Goal: Information Seeking & Learning: Learn about a topic

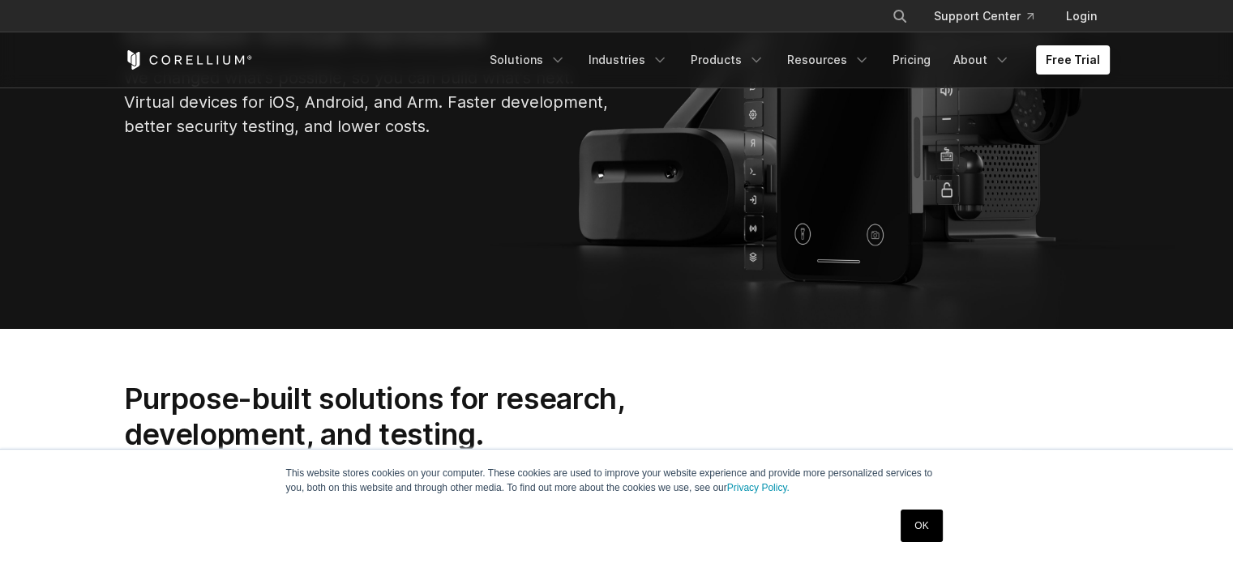
scroll to position [295, 0]
click at [918, 538] on link "OK" at bounding box center [921, 526] width 41 height 32
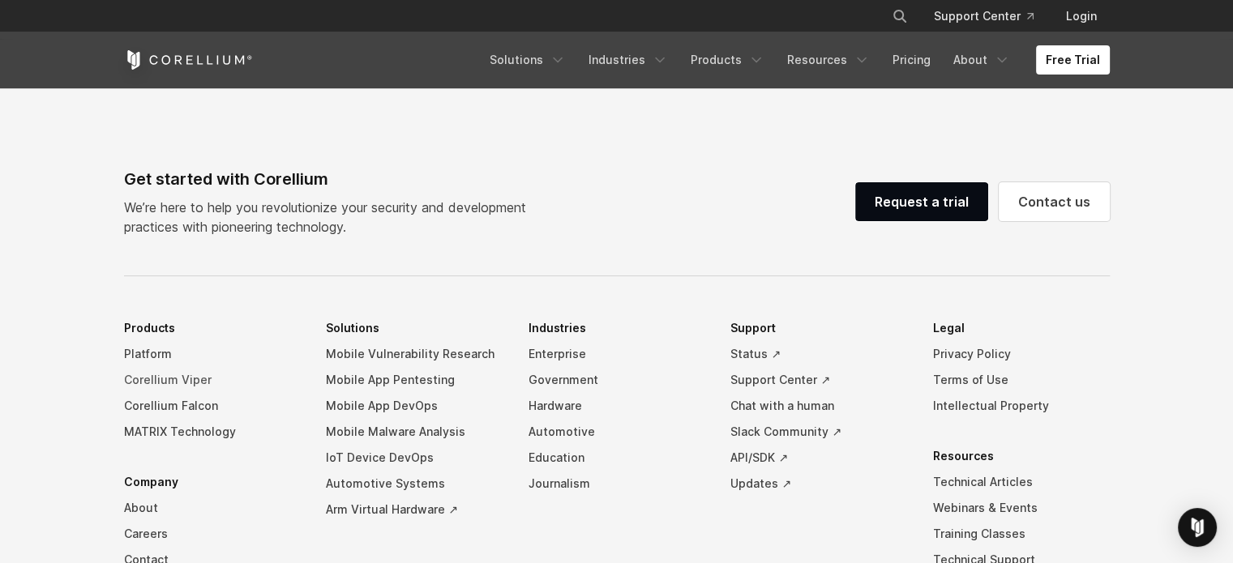
scroll to position [3580, 0]
click at [125, 368] on link "Platform" at bounding box center [212, 355] width 177 height 26
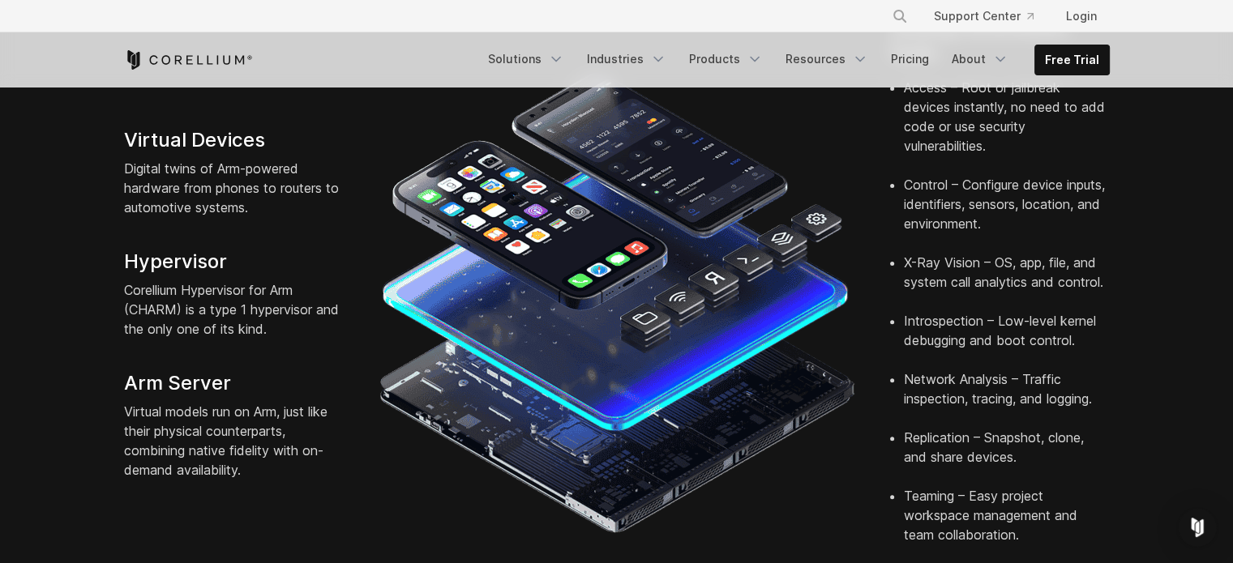
scroll to position [473, 0]
click at [922, 64] on link "Pricing" at bounding box center [910, 59] width 58 height 29
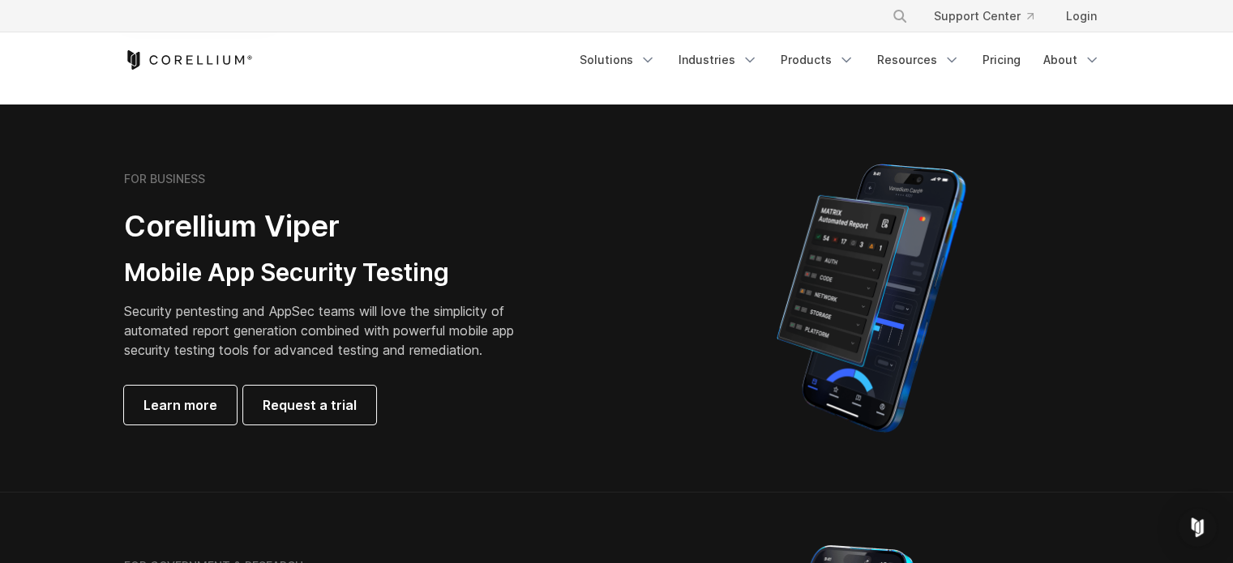
scroll to position [778, 0]
